Goal: Task Accomplishment & Management: Manage account settings

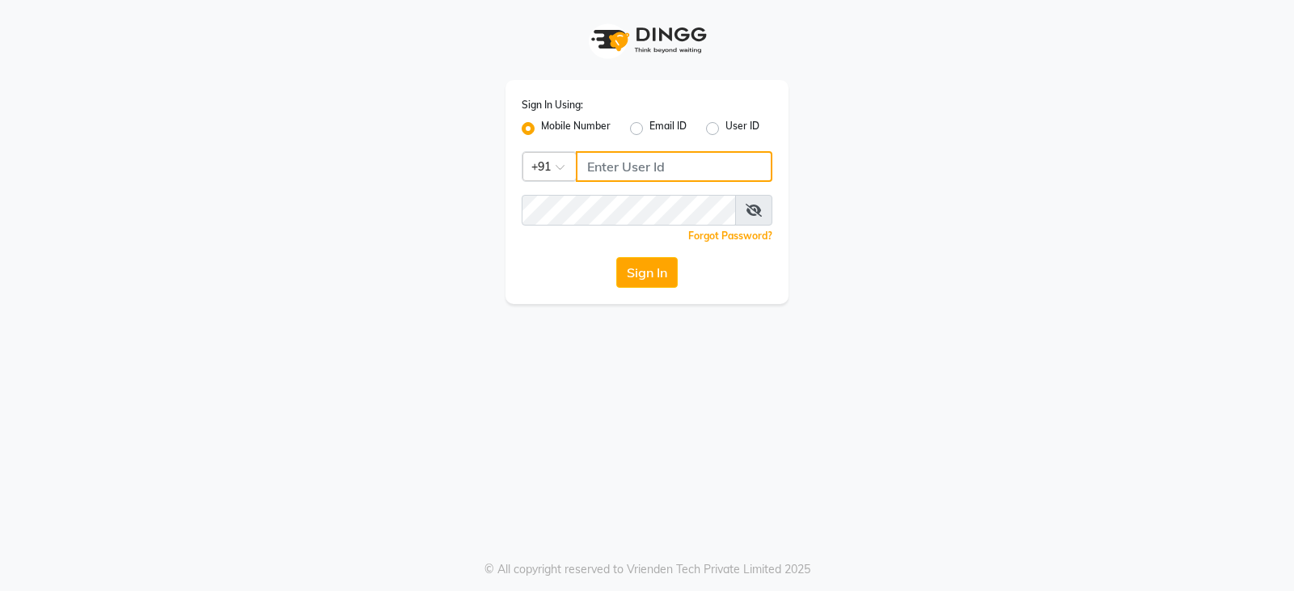
click at [593, 162] on input "Username" at bounding box center [674, 166] width 197 height 31
type input "7979005151"
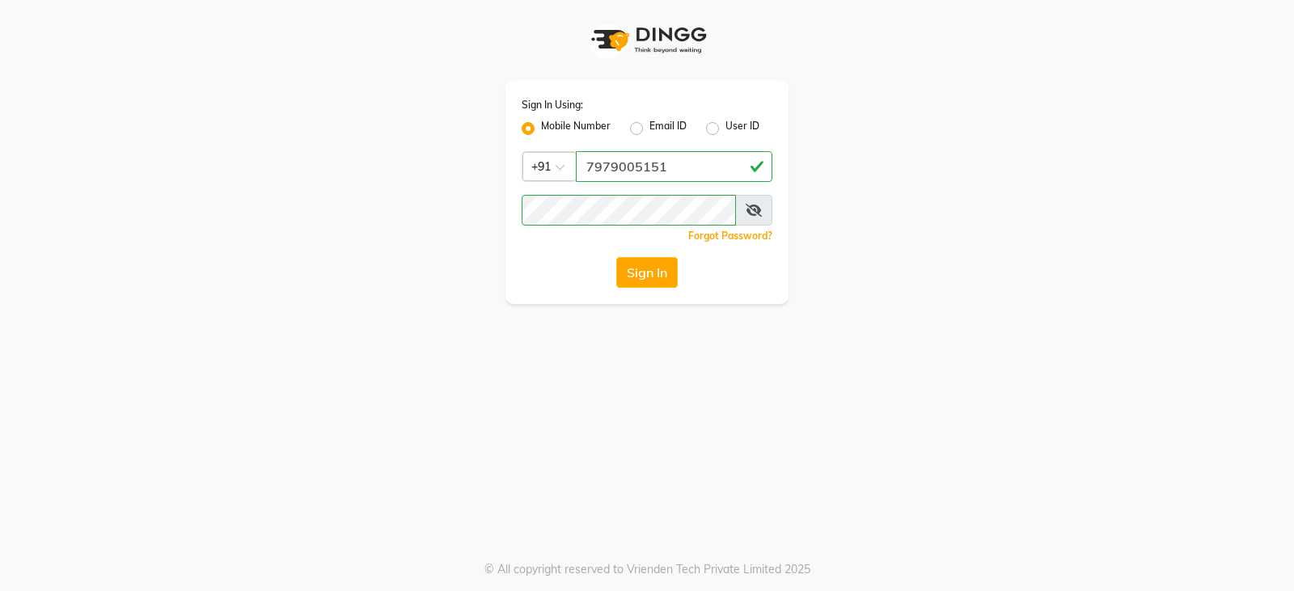
click at [415, 260] on div "Sign In Using: Mobile Number Email ID User ID Country Code × [PHONE_NUMBER] Rem…" at bounding box center [647, 152] width 922 height 304
click at [655, 266] on button "Sign In" at bounding box center [646, 272] width 61 height 31
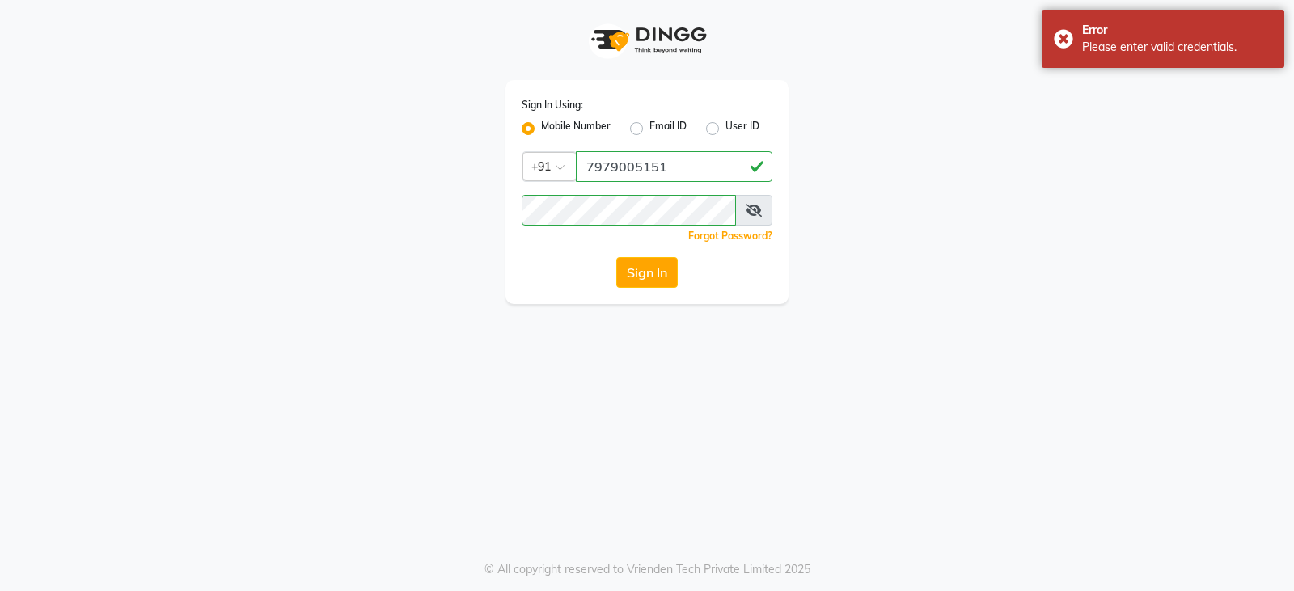
click at [754, 209] on icon at bounding box center [754, 210] width 16 height 13
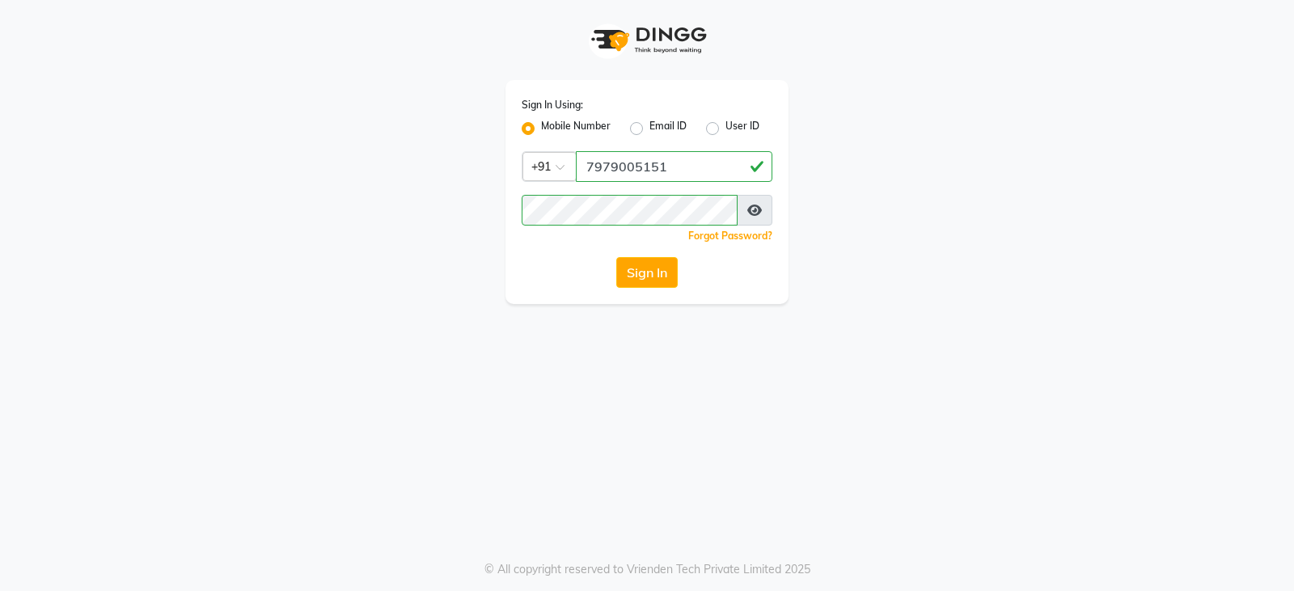
drag, startPoint x: 471, startPoint y: 312, endPoint x: 455, endPoint y: 232, distance: 81.5
click at [466, 282] on div "Sign In Using: Mobile Number Email ID User ID Country Code × [PHONE_NUMBER] Rem…" at bounding box center [647, 295] width 1294 height 591
click at [636, 278] on button "Sign In" at bounding box center [646, 272] width 61 height 31
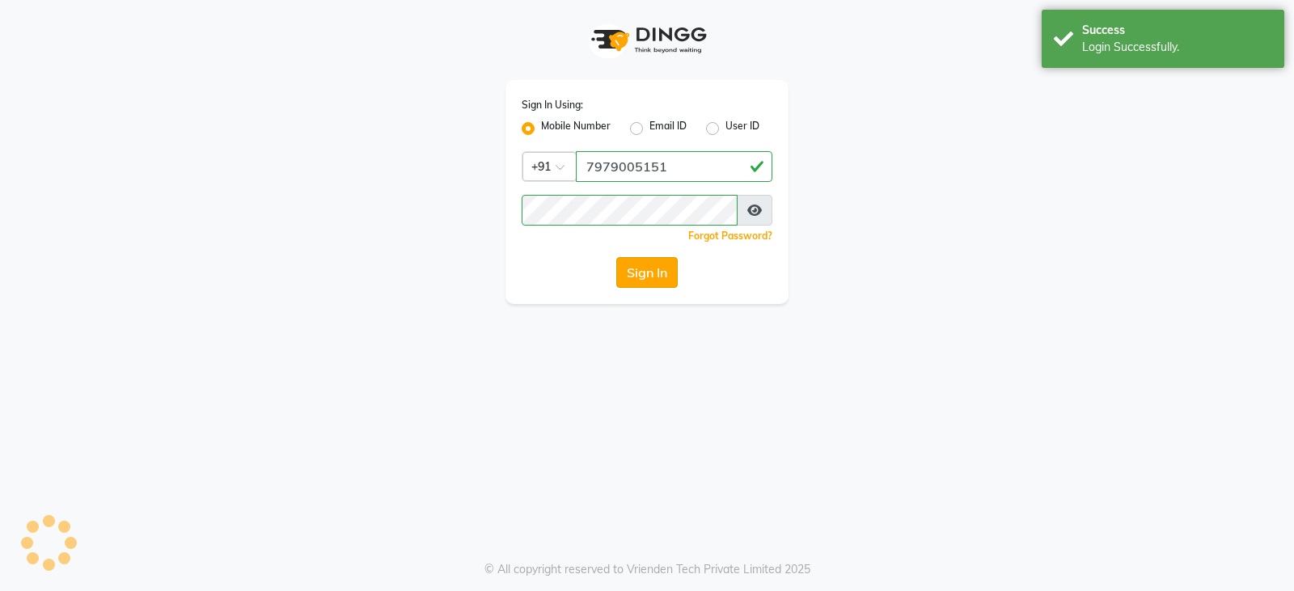
select select "35"
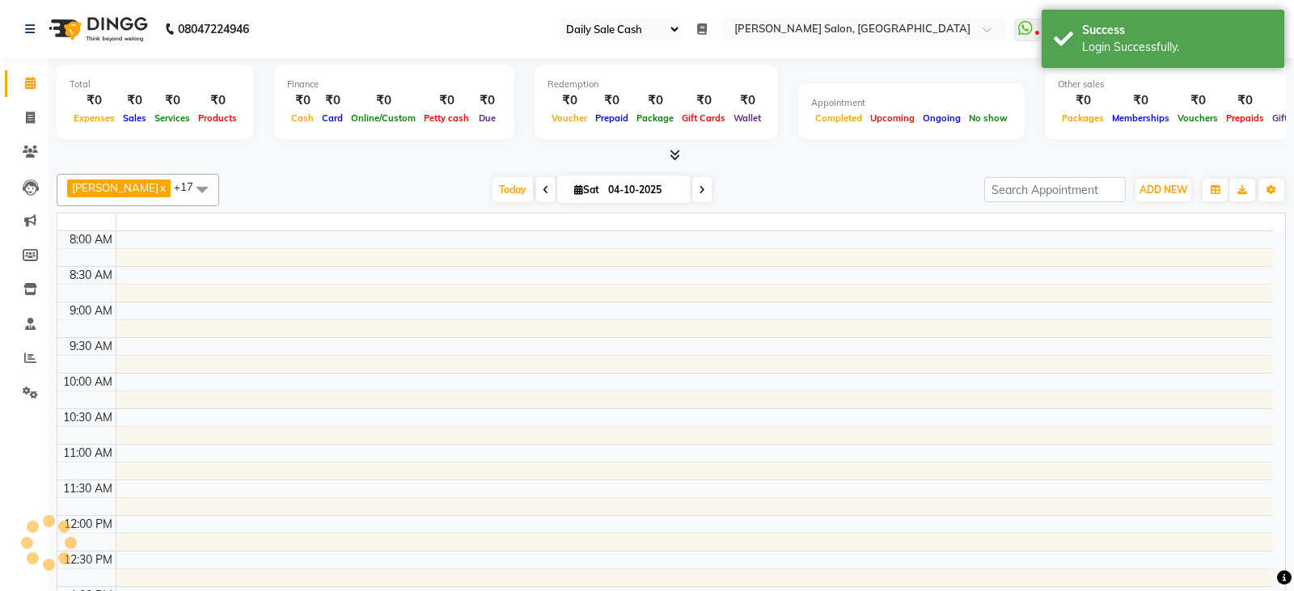
select select "en"
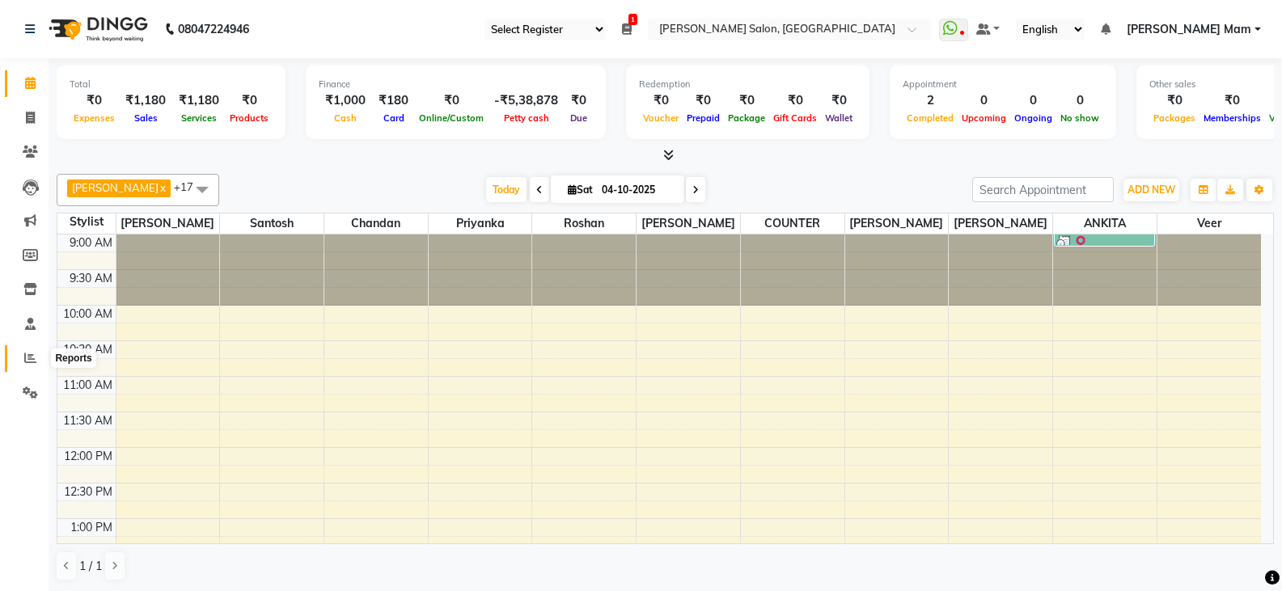
click at [28, 358] on icon at bounding box center [30, 358] width 12 height 12
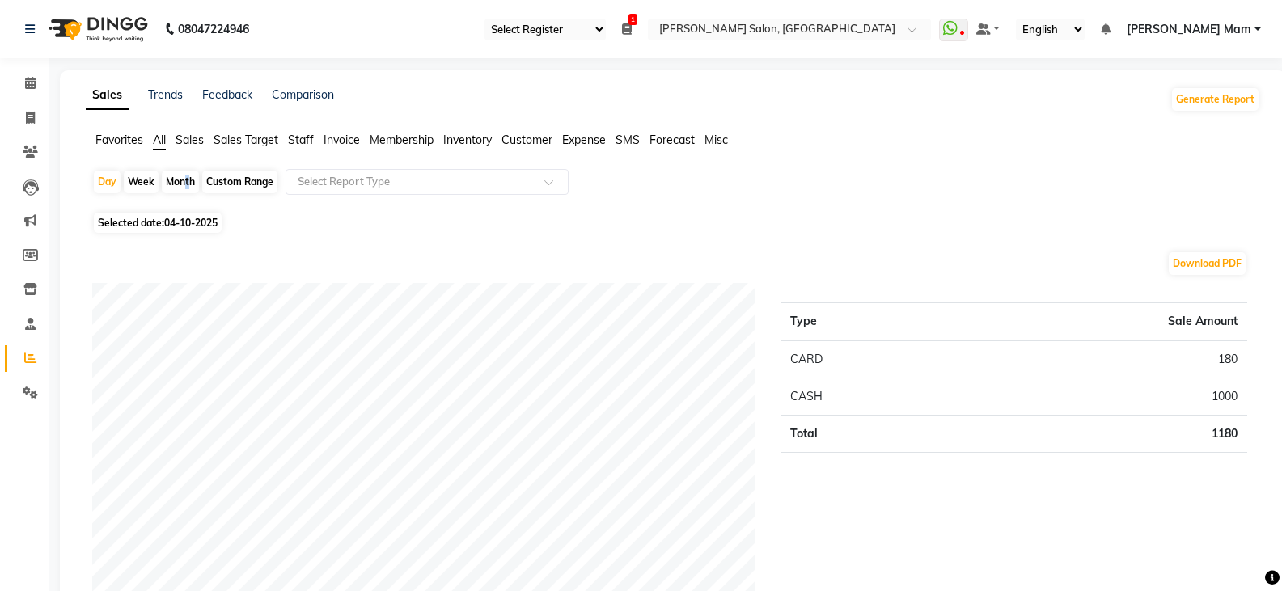
click at [184, 180] on div "Month" at bounding box center [180, 182] width 37 height 23
select select "10"
select select "2025"
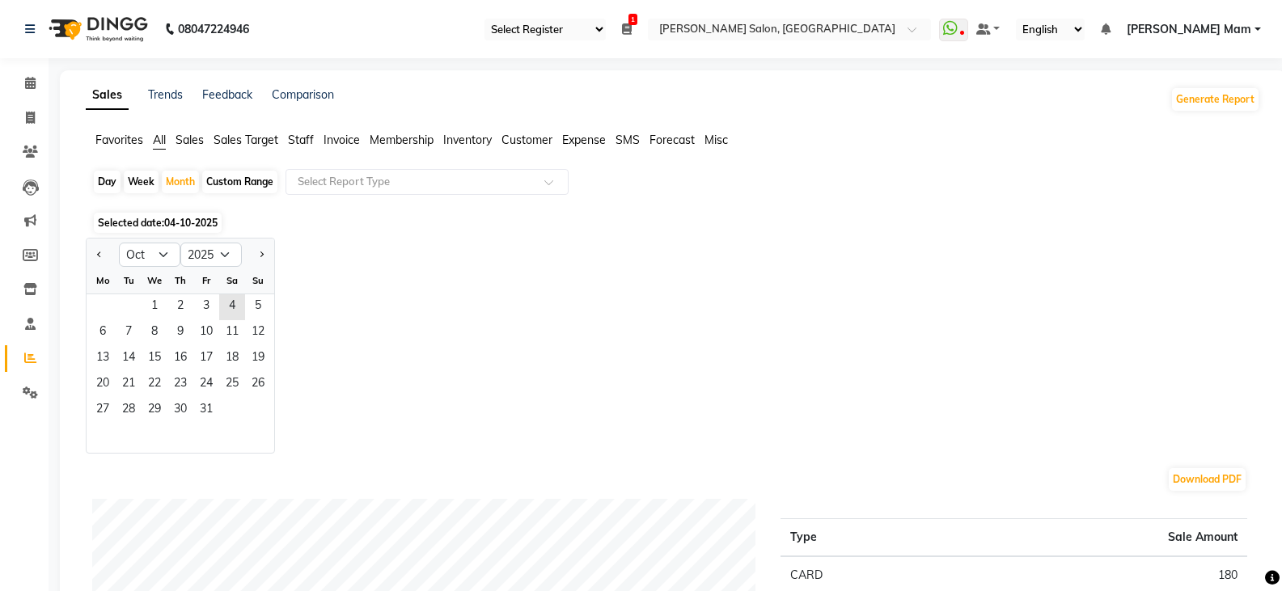
click at [197, 219] on span "04-10-2025" at bounding box center [190, 223] width 53 height 12
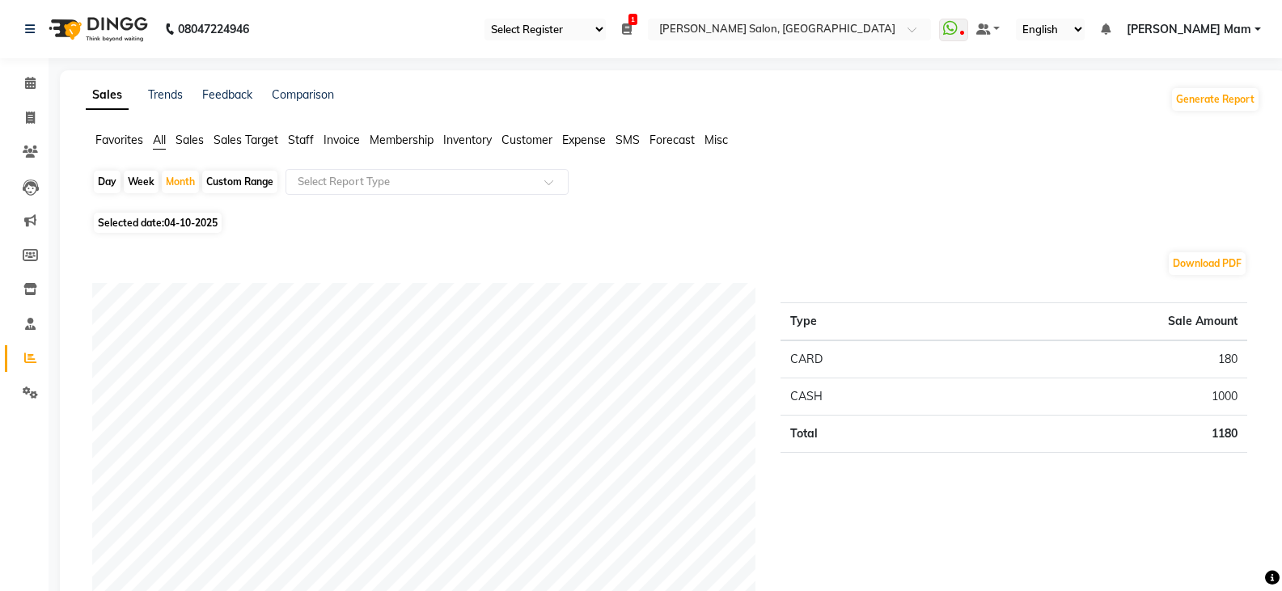
click at [194, 218] on span "04-10-2025" at bounding box center [190, 223] width 53 height 12
select select "10"
select select "2025"
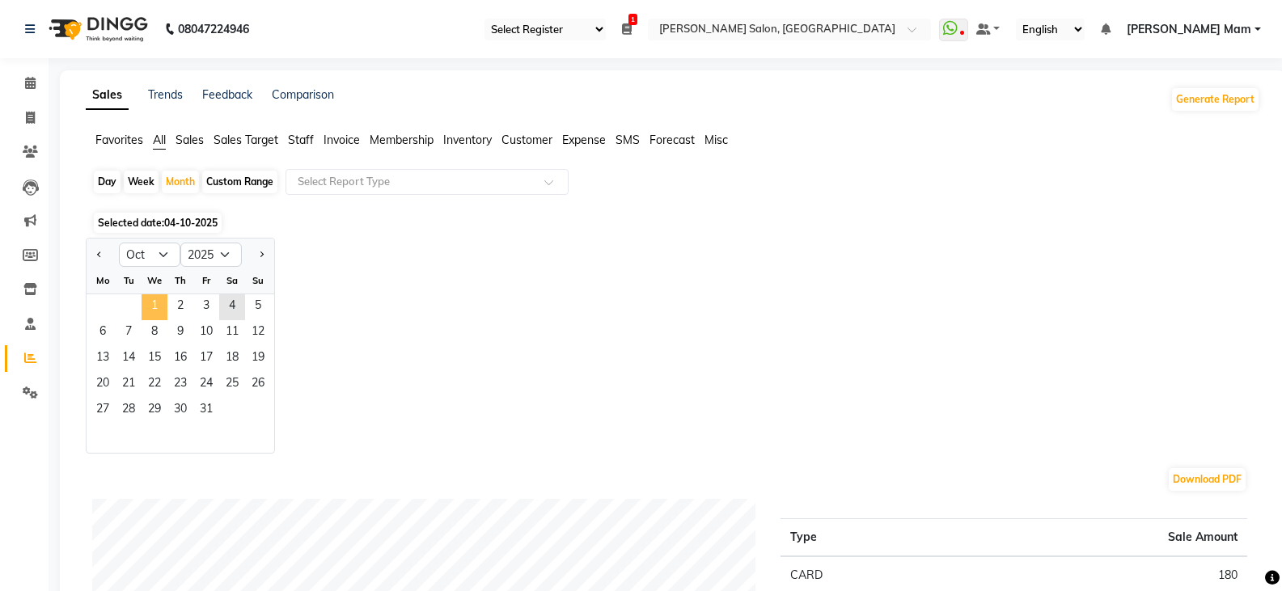
click at [160, 311] on span "1" at bounding box center [155, 307] width 26 height 26
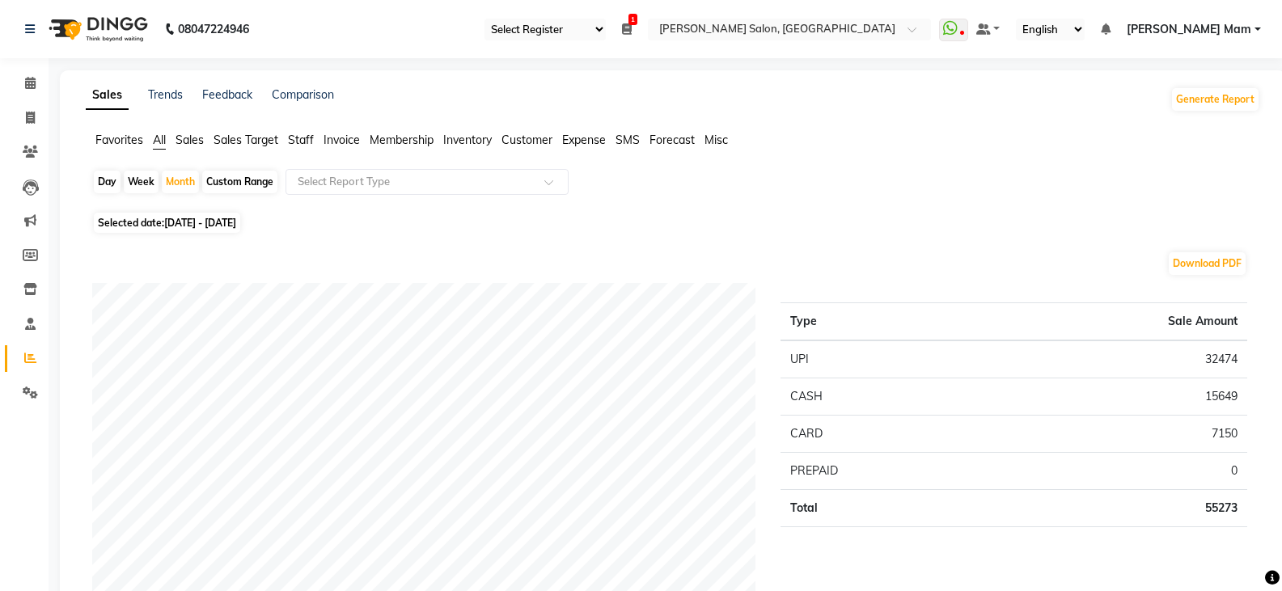
click at [201, 220] on span "[DATE] - [DATE]" at bounding box center [200, 223] width 72 height 12
select select "10"
select select "2025"
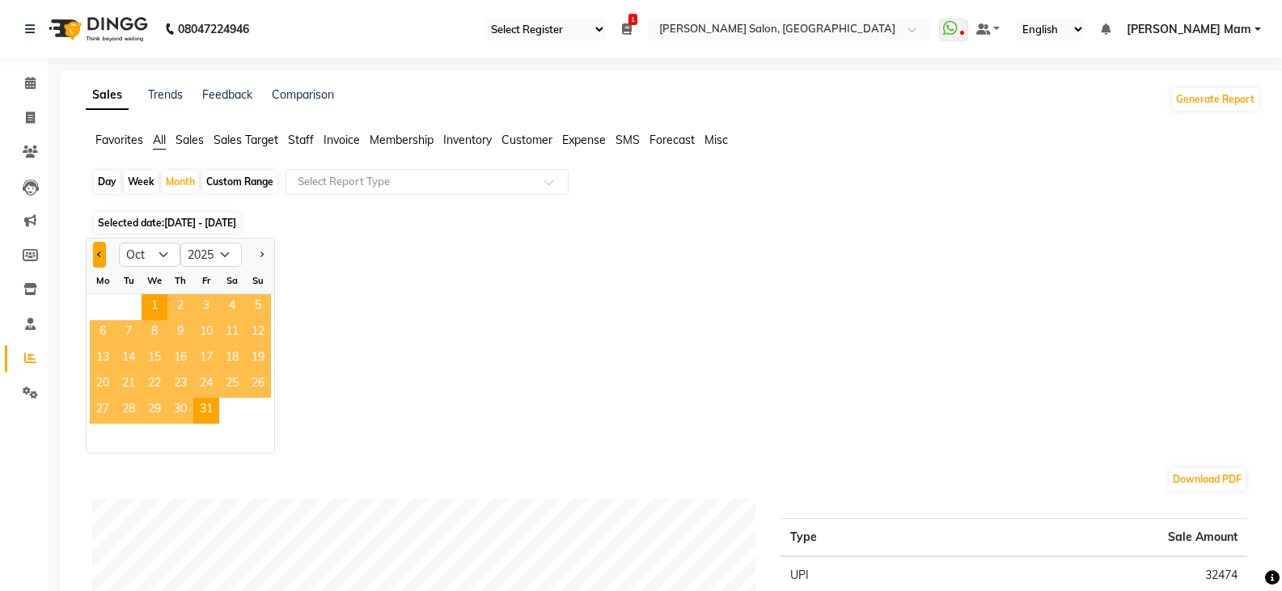
click at [99, 258] on button "Previous month" at bounding box center [99, 255] width 13 height 26
select select "9"
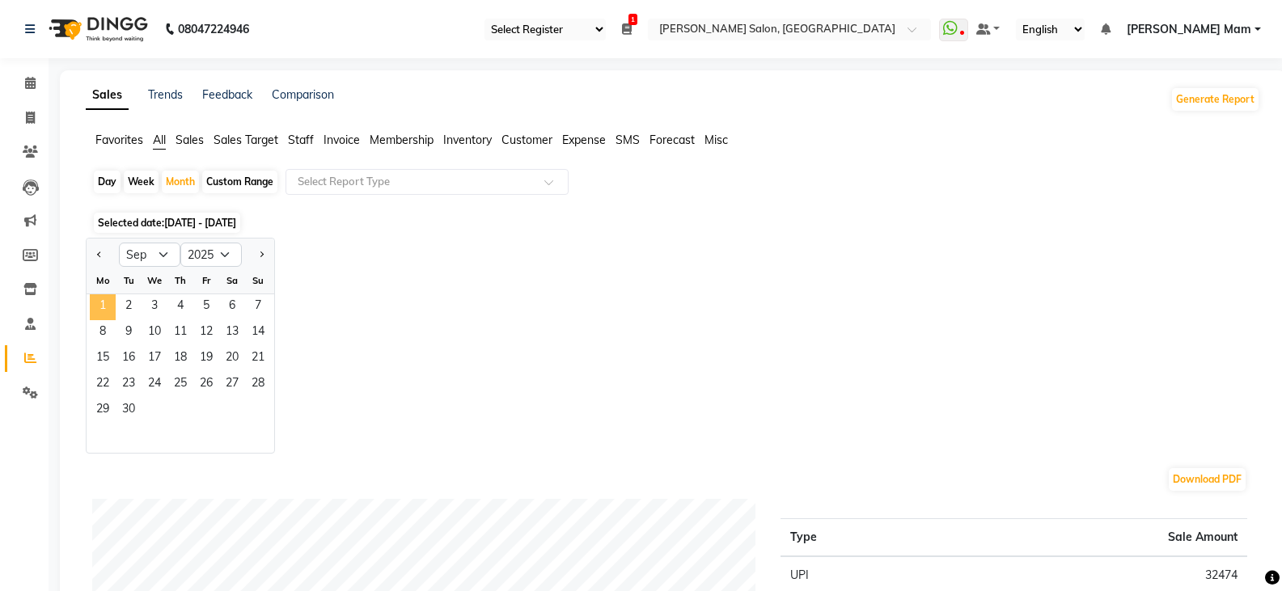
click at [104, 310] on span "1" at bounding box center [103, 307] width 26 height 26
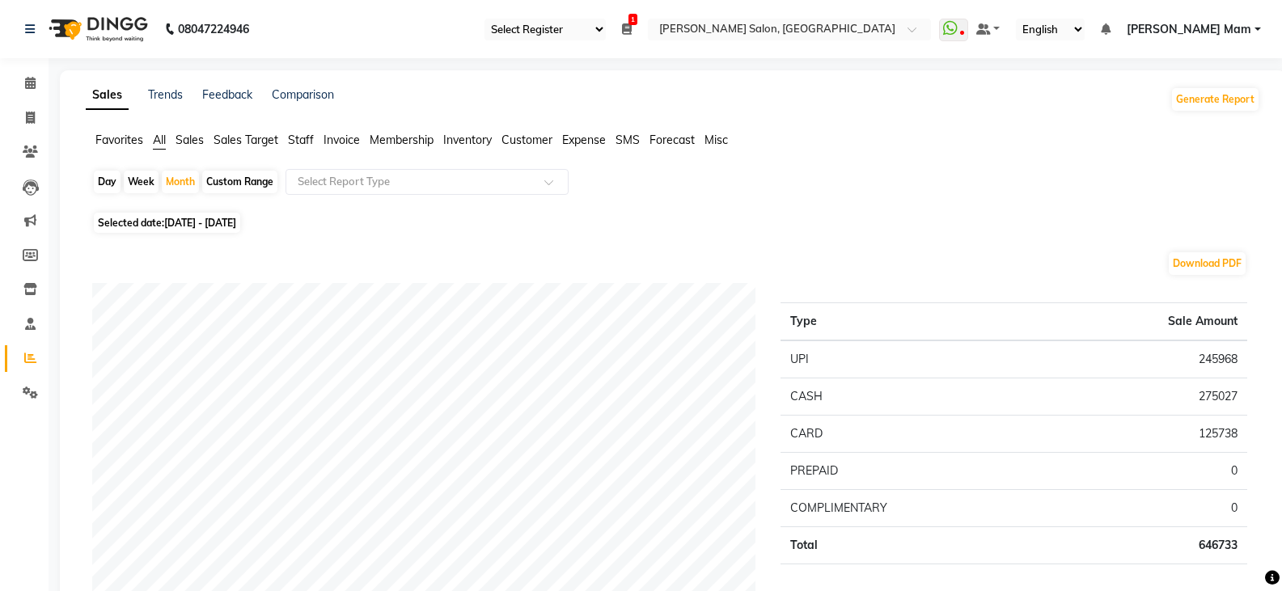
click at [883, 190] on div "Day Week Month Custom Range Select Report Type" at bounding box center [673, 188] width 1162 height 39
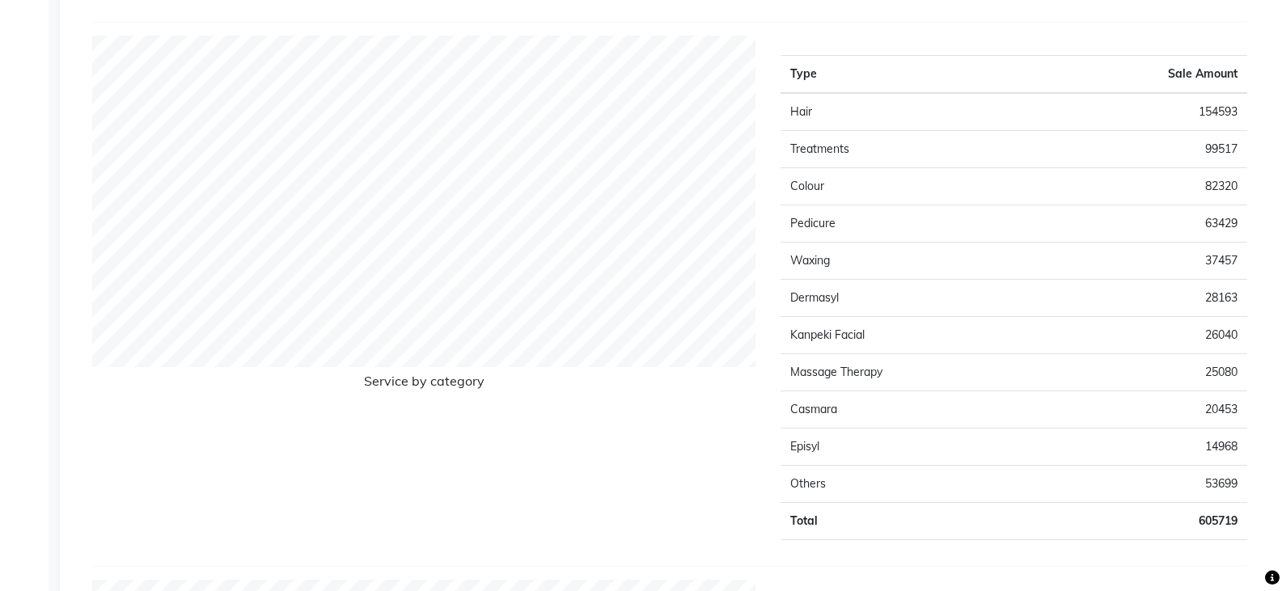
scroll to position [2184, 0]
